Goal: Task Accomplishment & Management: Manage account settings

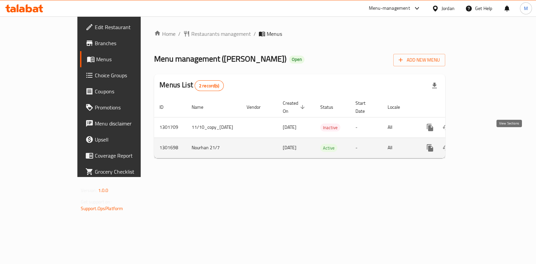
click at [483, 144] on icon "enhanced table" at bounding box center [478, 148] width 8 height 8
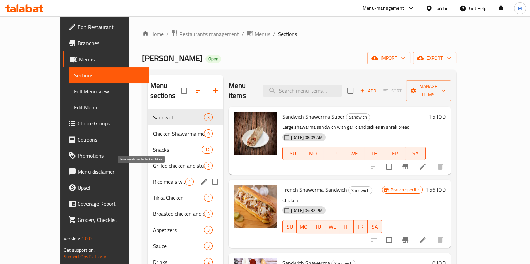
click at [153, 178] on span "Rice meals with chicken tikka" at bounding box center [169, 182] width 33 height 8
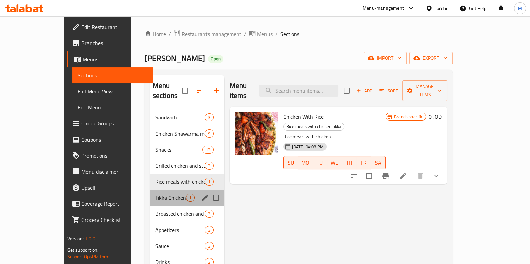
click at [150, 190] on div "Tikka Chicken 1" at bounding box center [187, 198] width 74 height 16
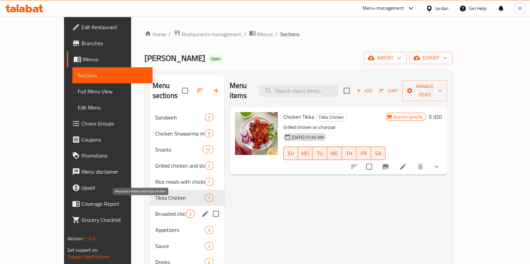
click at [155, 210] on span "Broasted chicken and crispy chicken" at bounding box center [170, 214] width 31 height 8
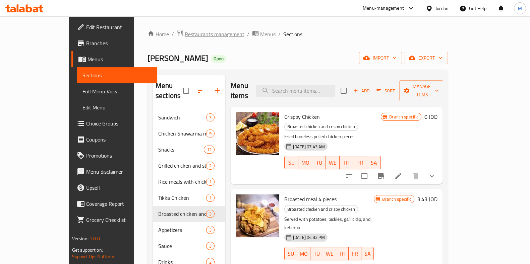
click at [189, 35] on span "Restaurants management" at bounding box center [215, 34] width 60 height 8
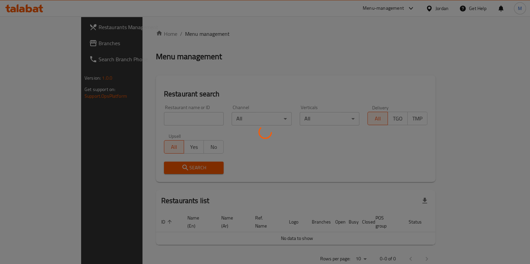
click at [174, 121] on div at bounding box center [265, 132] width 530 height 264
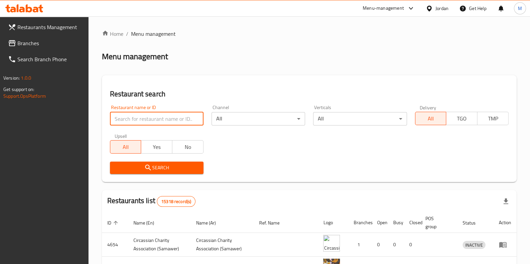
click at [175, 119] on input "search" at bounding box center [156, 118] width 93 height 13
type input "اهل [DEMOGRAPHIC_DATA]"
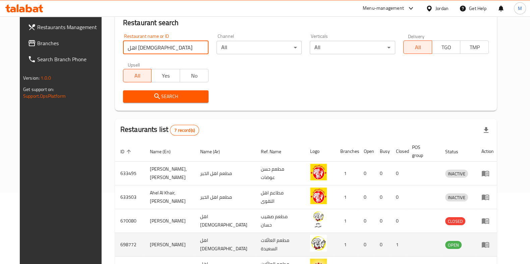
scroll to position [153, 0]
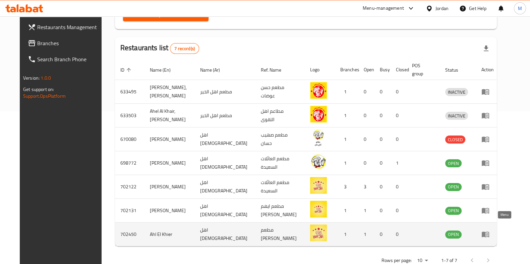
click at [489, 231] on icon "enhanced table" at bounding box center [485, 235] width 8 height 8
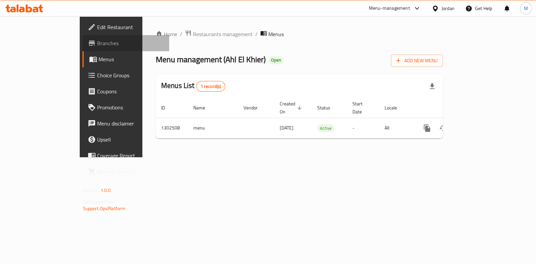
click at [82, 49] on link "Branches" at bounding box center [125, 43] width 87 height 16
